Goal: Task Accomplishment & Management: Use online tool/utility

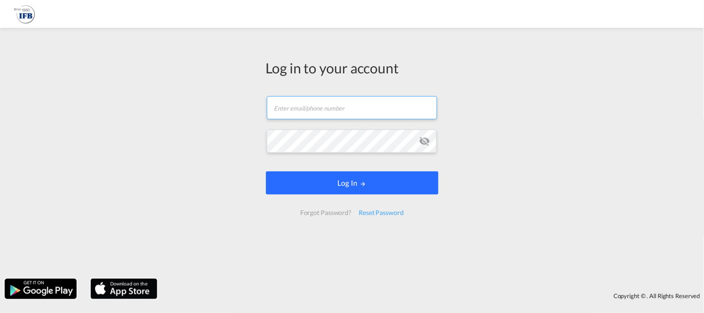
type input "[EMAIL_ADDRESS][DOMAIN_NAME]"
click at [319, 191] on button "Log In" at bounding box center [352, 182] width 173 height 23
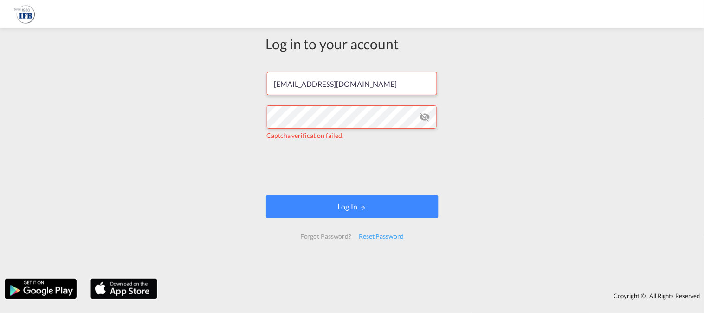
click at [358, 194] on form "[EMAIL_ADDRESS][DOMAIN_NAME] Captcha verification failed. Log In Forgot Passwor…" at bounding box center [352, 155] width 173 height 185
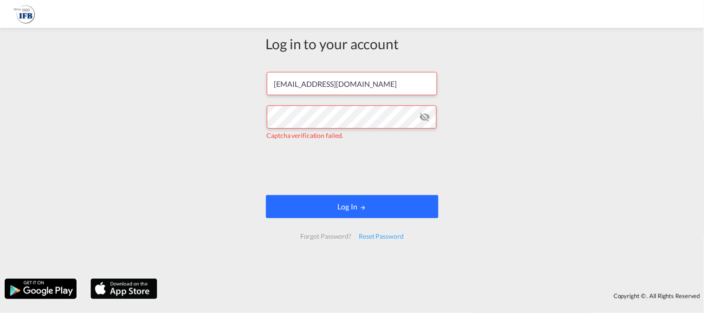
click at [358, 201] on button "Log In" at bounding box center [352, 206] width 173 height 23
